Goal: Information Seeking & Learning: Learn about a topic

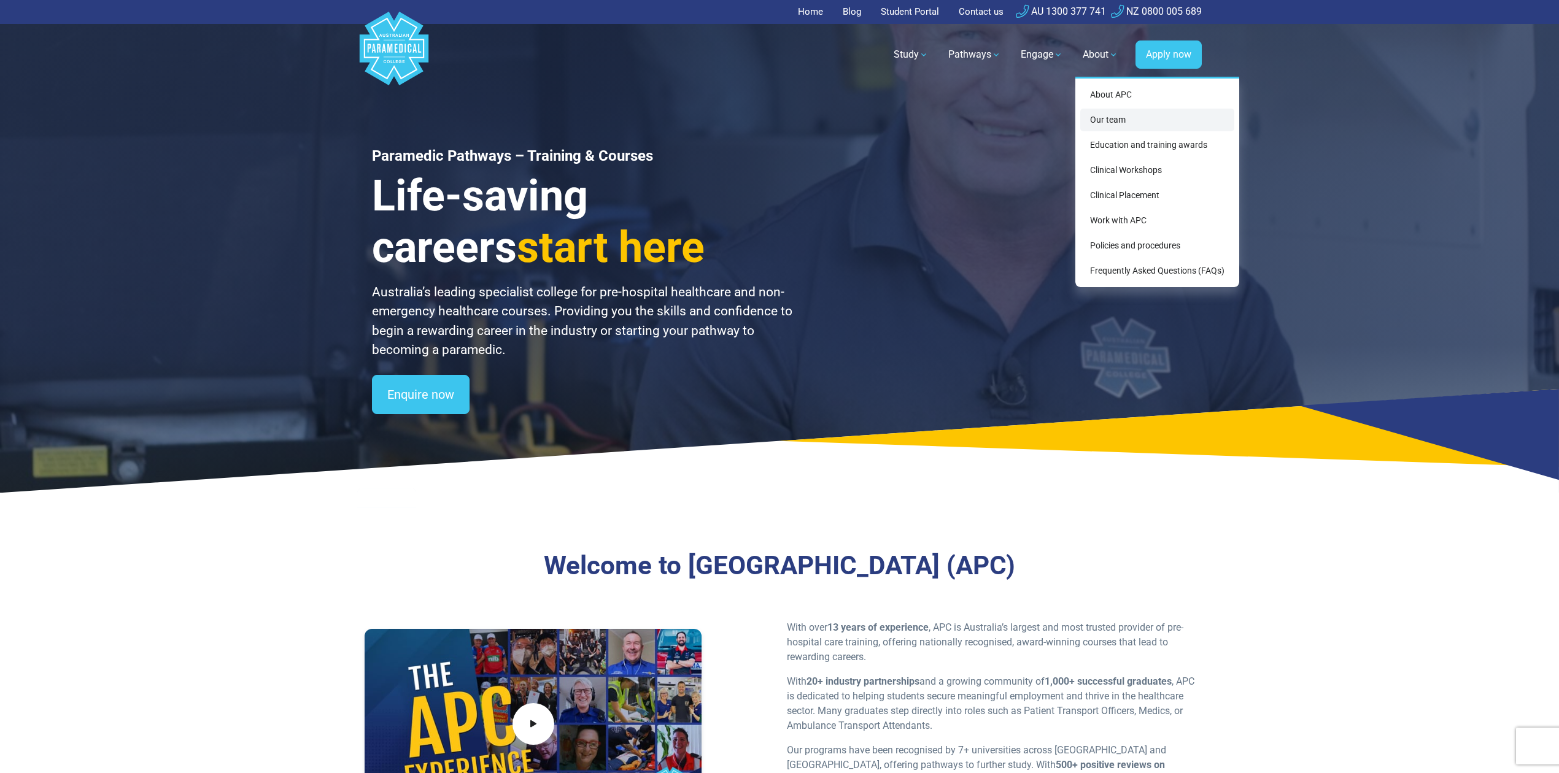
click at [1122, 118] on link "Our team" at bounding box center [1157, 120] width 154 height 23
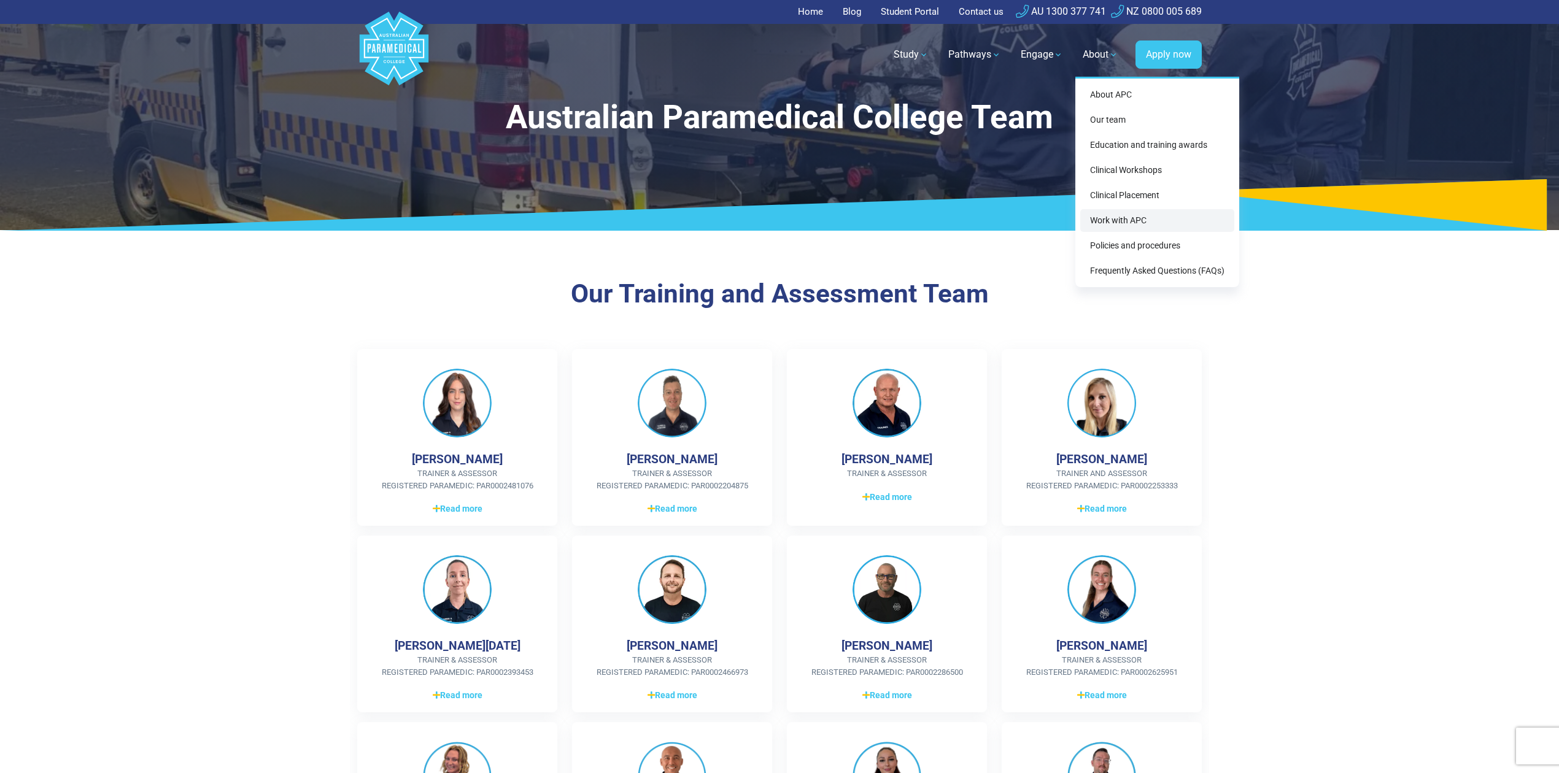
click at [1162, 215] on link "Work with APC" at bounding box center [1157, 220] width 154 height 23
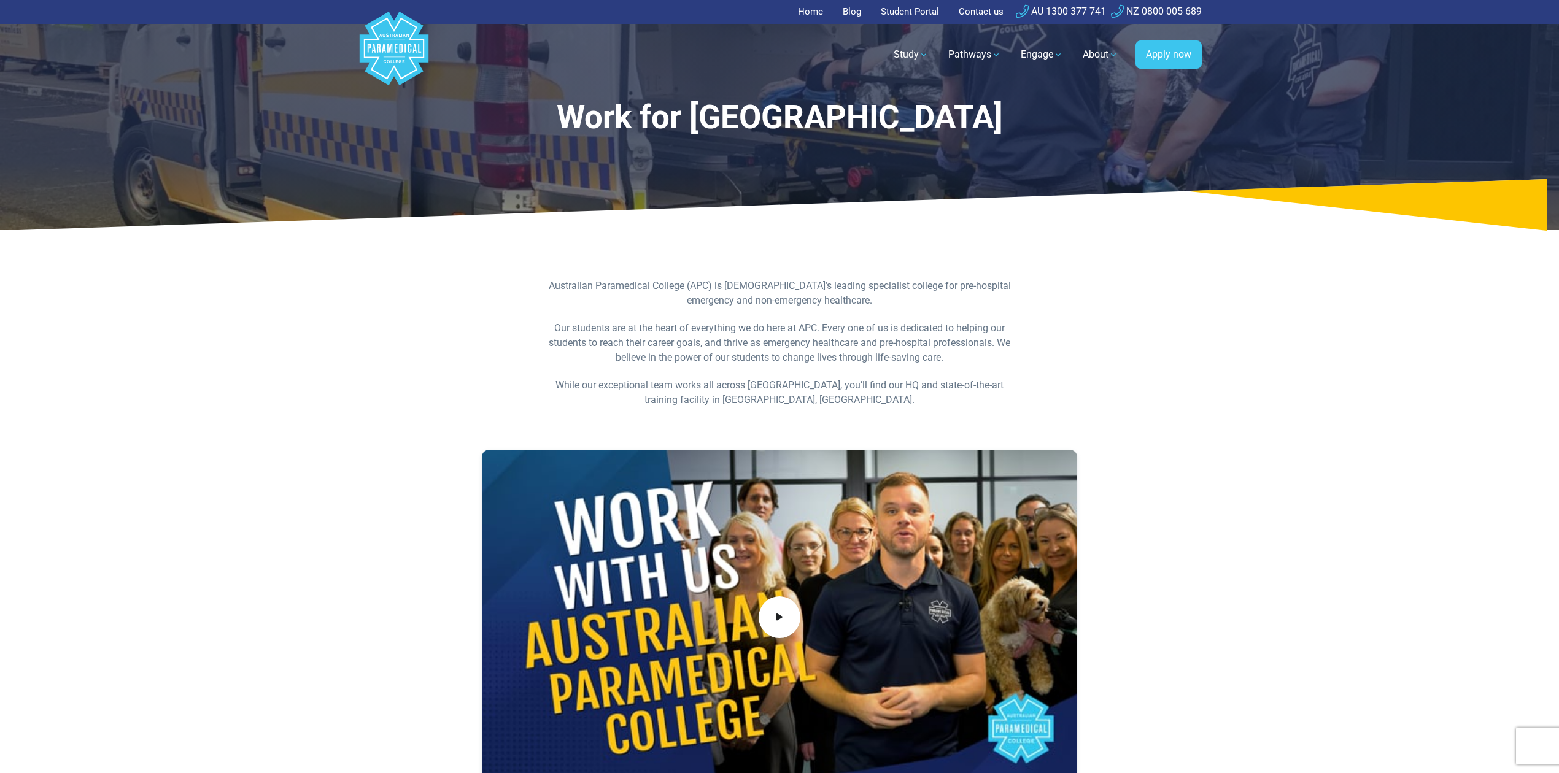
scroll to position [82, 0]
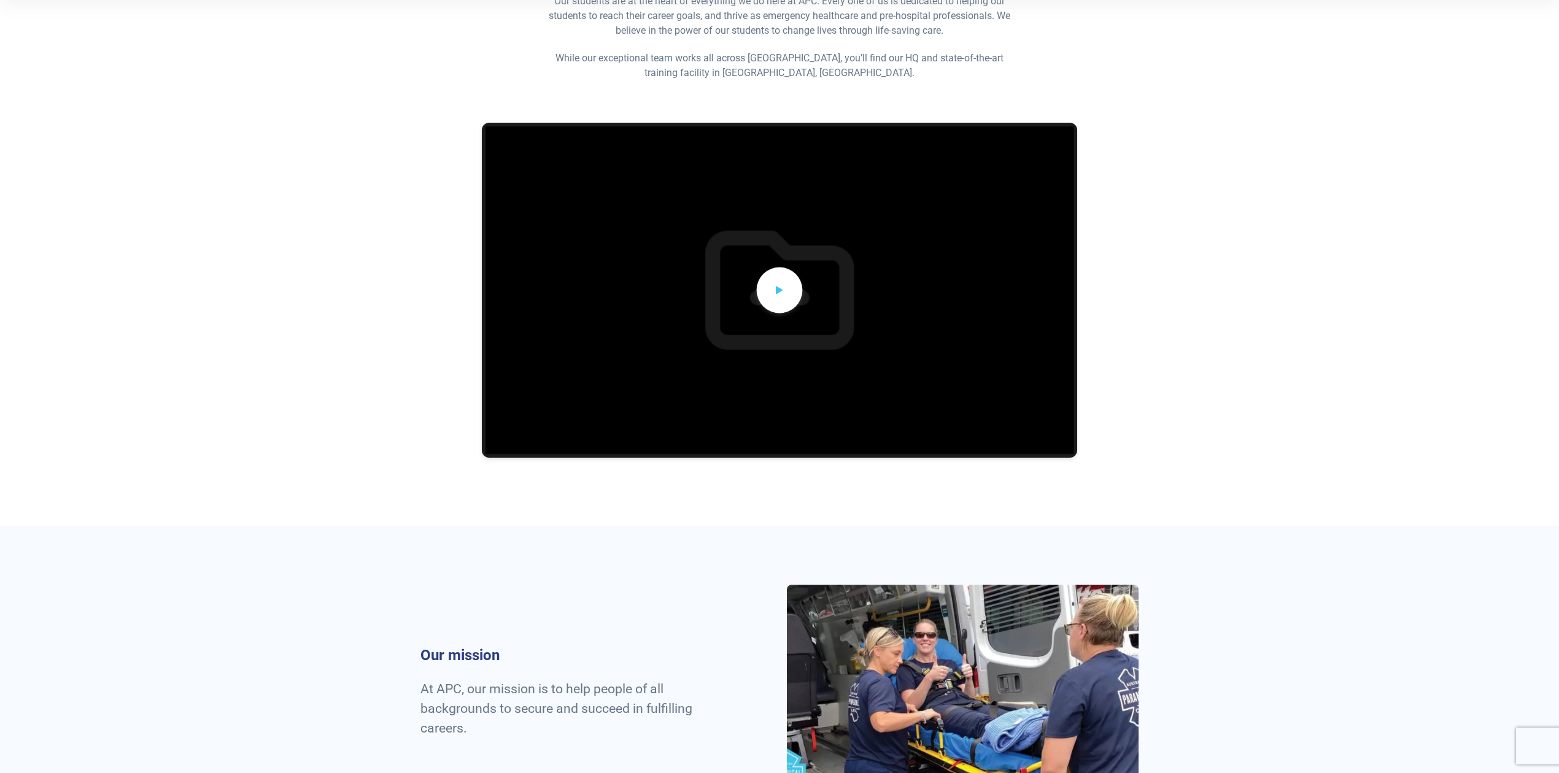
click at [786, 291] on span at bounding box center [780, 290] width 46 height 46
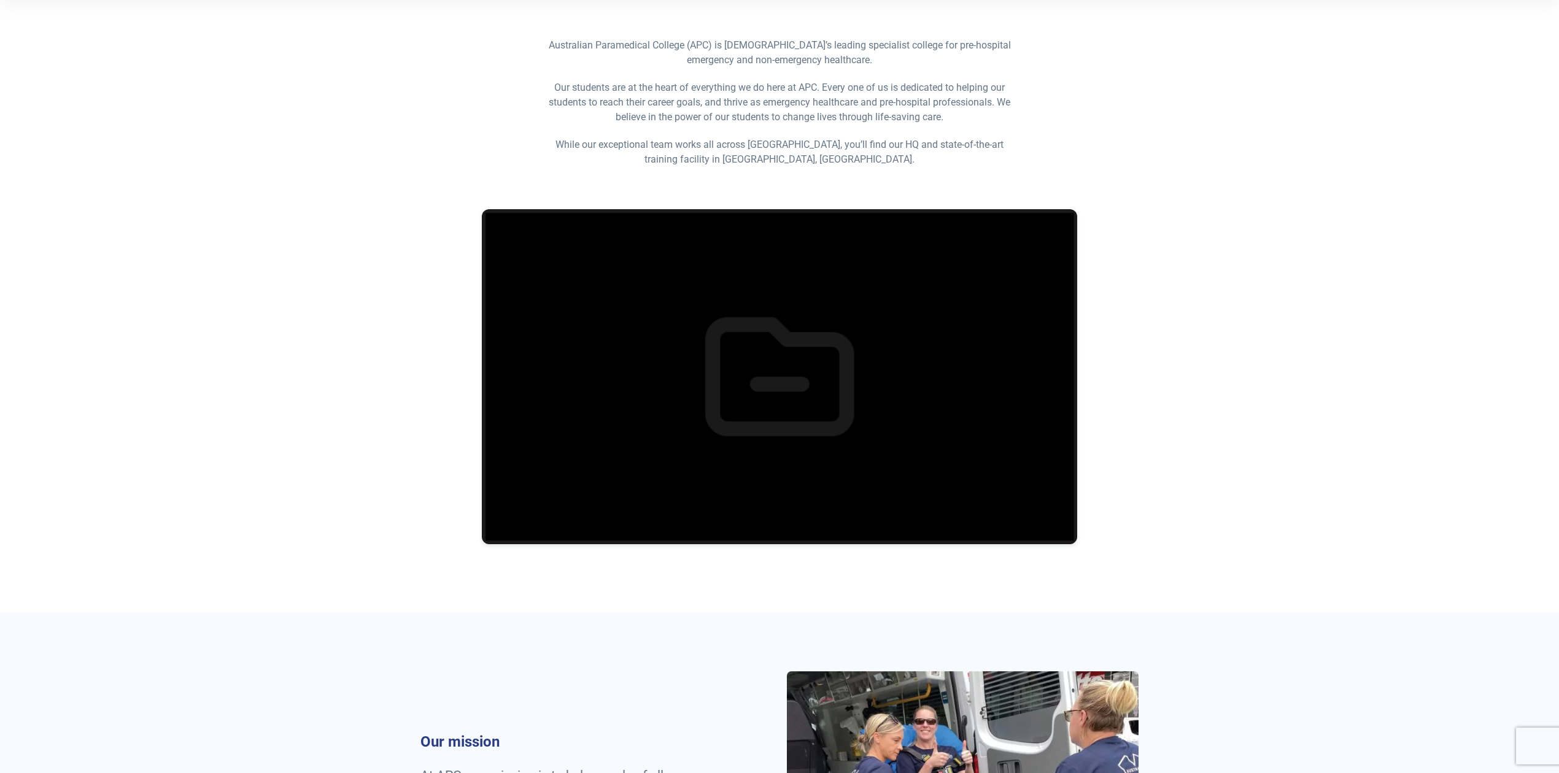
scroll to position [82, 0]
